Goal: Task Accomplishment & Management: Complete application form

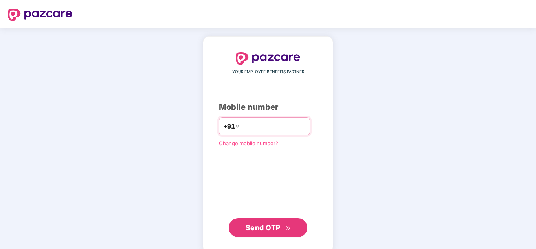
click at [246, 123] on input "number" at bounding box center [273, 126] width 64 height 13
type input "**********"
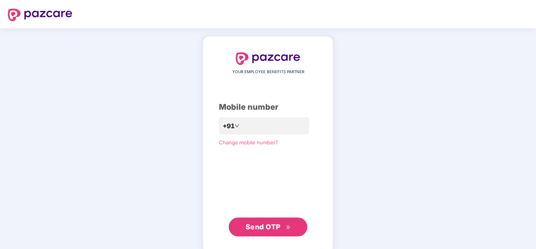
click at [276, 225] on span "Send OTP" at bounding box center [263, 226] width 35 height 8
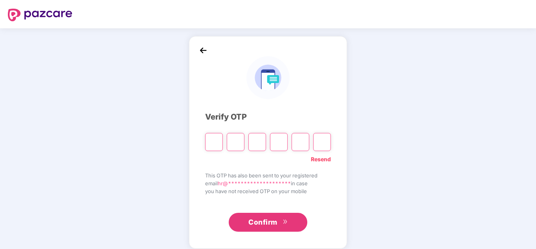
paste input "*"
type input "*"
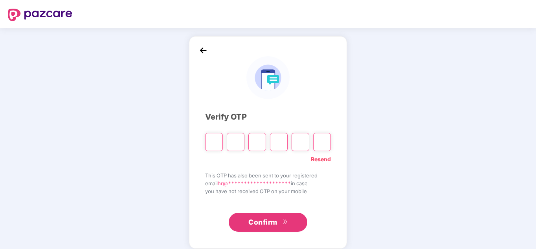
type input "*"
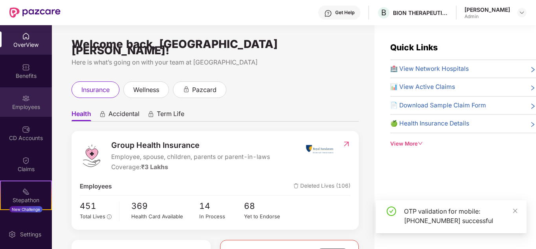
click at [27, 104] on div "Employees" at bounding box center [26, 107] width 52 height 8
